Goal: Task Accomplishment & Management: Manage account settings

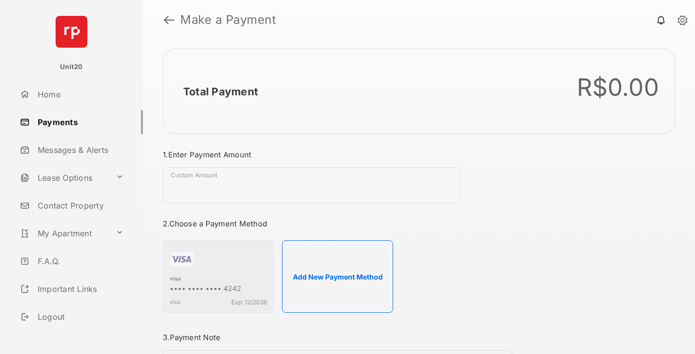
click at [77, 122] on link "Payments" at bounding box center [79, 122] width 127 height 24
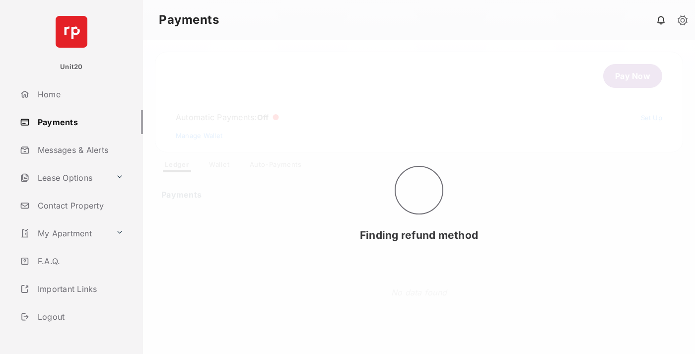
click at [276, 166] on link "Auto-Payments" at bounding box center [276, 166] width 68 height 12
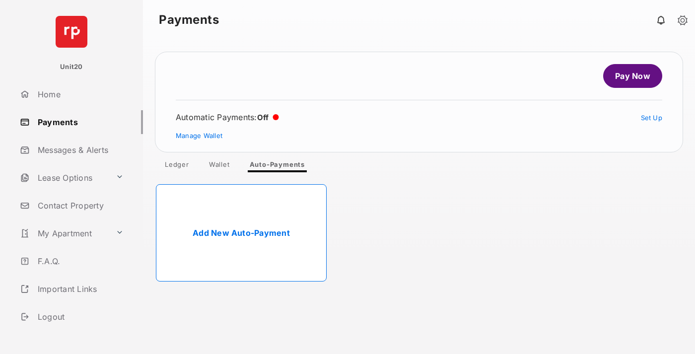
click at [241, 233] on link "Add New Auto-Payment" at bounding box center [241, 232] width 171 height 97
